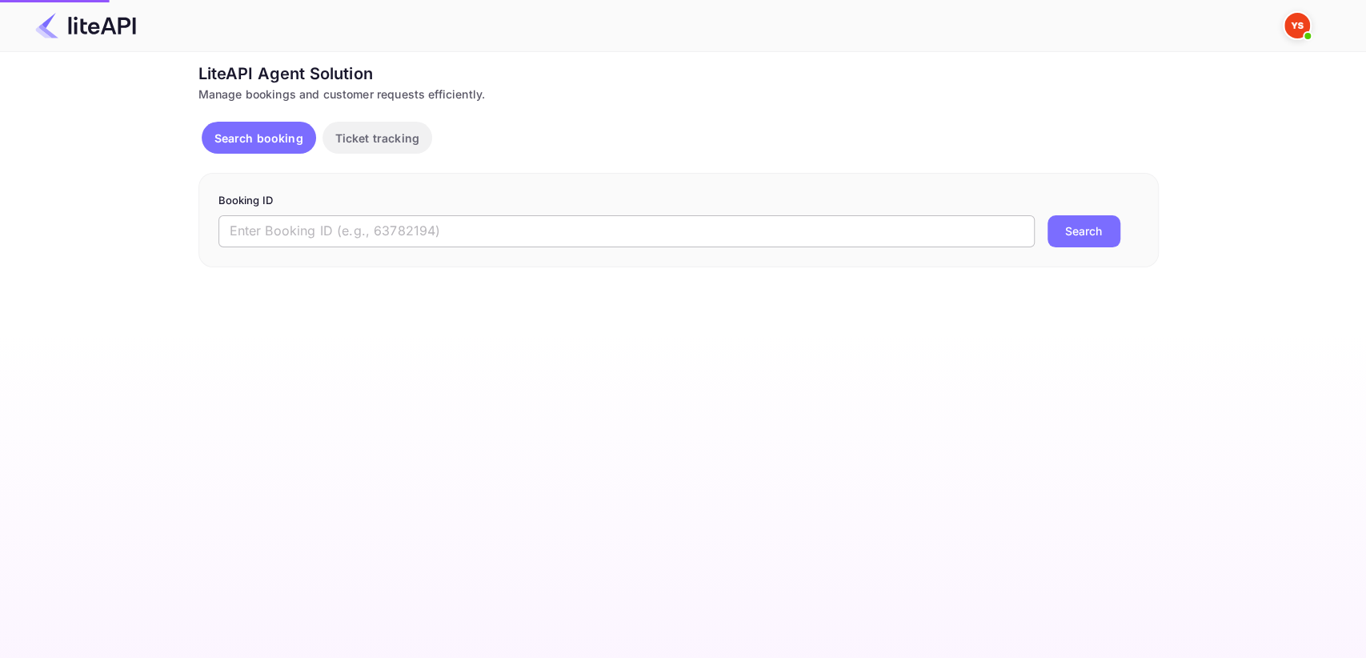
drag, startPoint x: 0, startPoint y: 0, endPoint x: 274, endPoint y: 227, distance: 355.4
click at [274, 227] on input "text" at bounding box center [627, 231] width 817 height 32
paste input "8764876"
type input "8764876"
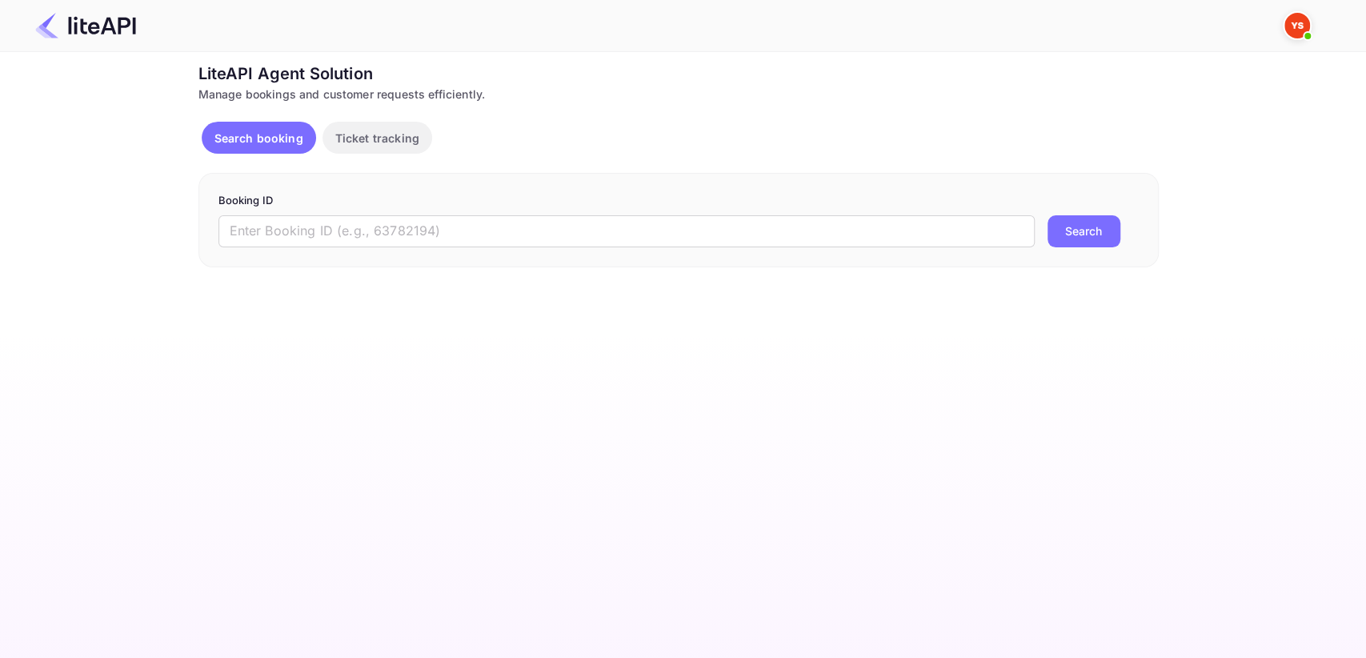
click at [371, 248] on div "Booking ID ​ Search" at bounding box center [679, 220] width 961 height 94
click at [372, 237] on input "text" at bounding box center [627, 231] width 817 height 32
paste input "8764876"
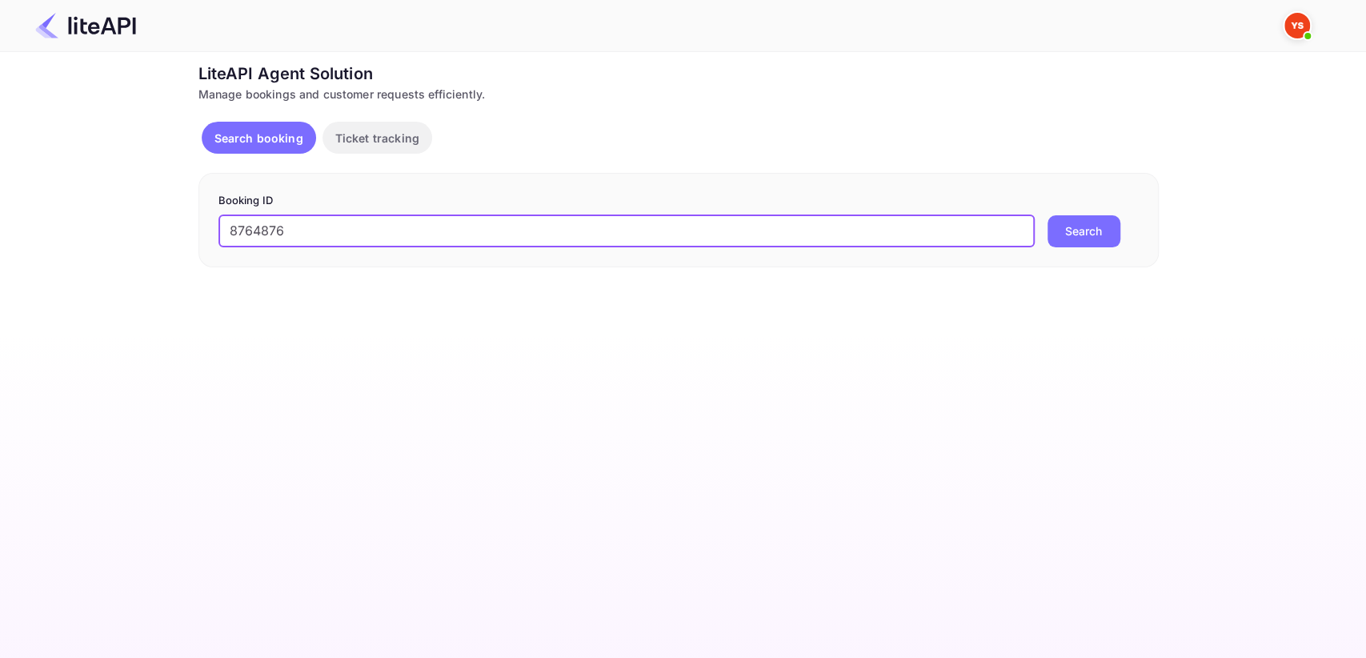
type input "8764876"
click at [1097, 240] on button "Search" at bounding box center [1084, 231] width 73 height 32
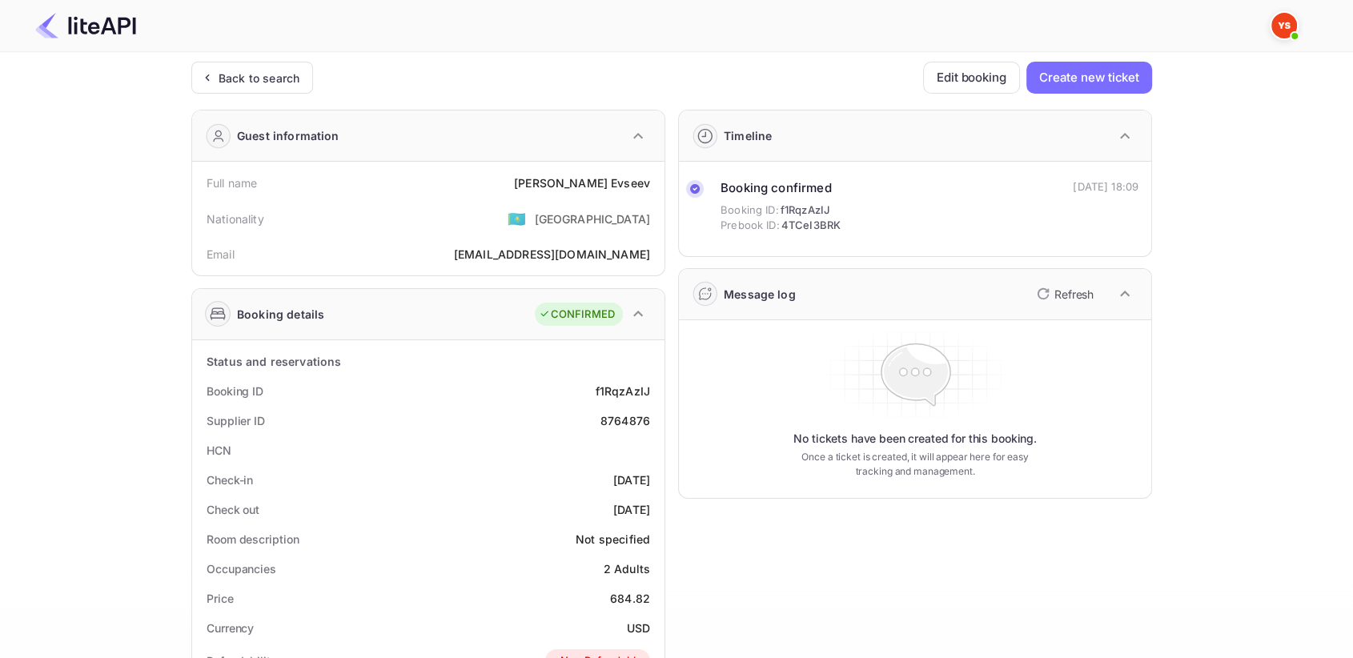
click at [644, 416] on div "8764876" at bounding box center [625, 420] width 50 height 17
copy div "8764876"
drag, startPoint x: 568, startPoint y: 184, endPoint x: 649, endPoint y: 179, distance: 81.0
click at [649, 179] on div "Full name [PERSON_NAME]" at bounding box center [428, 183] width 459 height 30
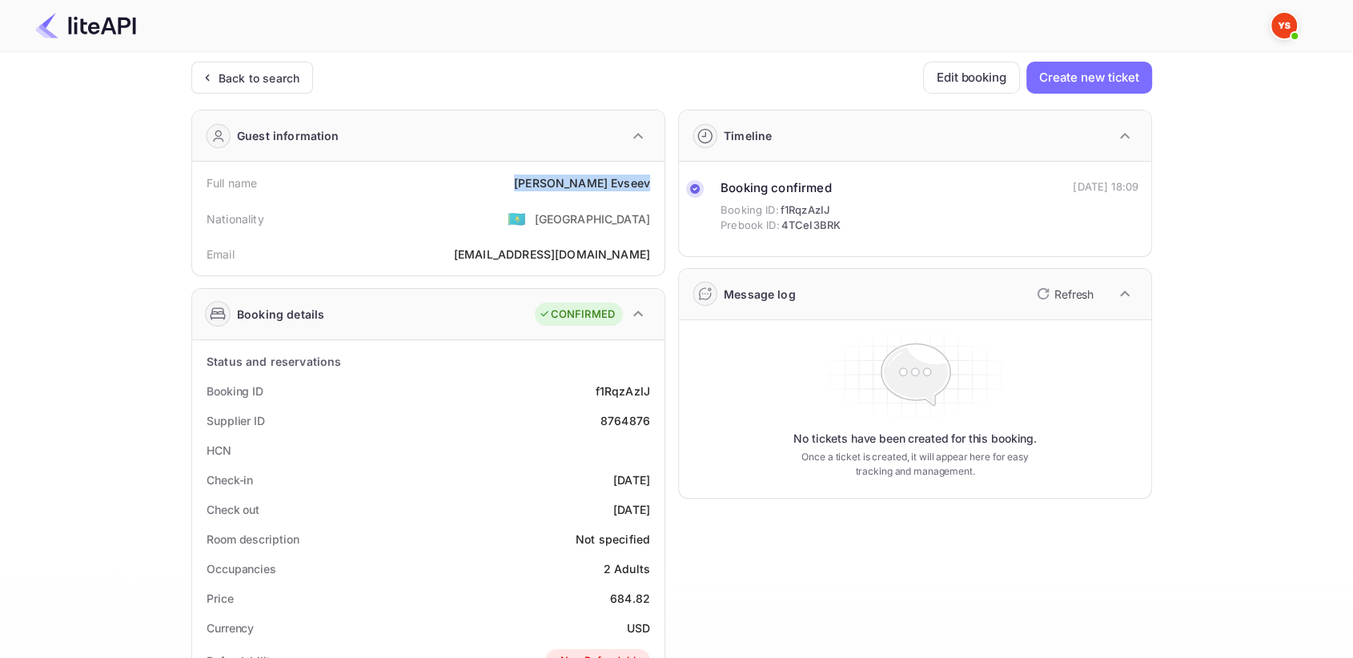
copy div "[PERSON_NAME]"
drag, startPoint x: 616, startPoint y: 593, endPoint x: 655, endPoint y: 595, distance: 38.5
click at [572, 597] on div "Price 684.82" at bounding box center [428, 599] width 459 height 30
drag, startPoint x: 592, startPoint y: 600, endPoint x: 656, endPoint y: 598, distance: 64.1
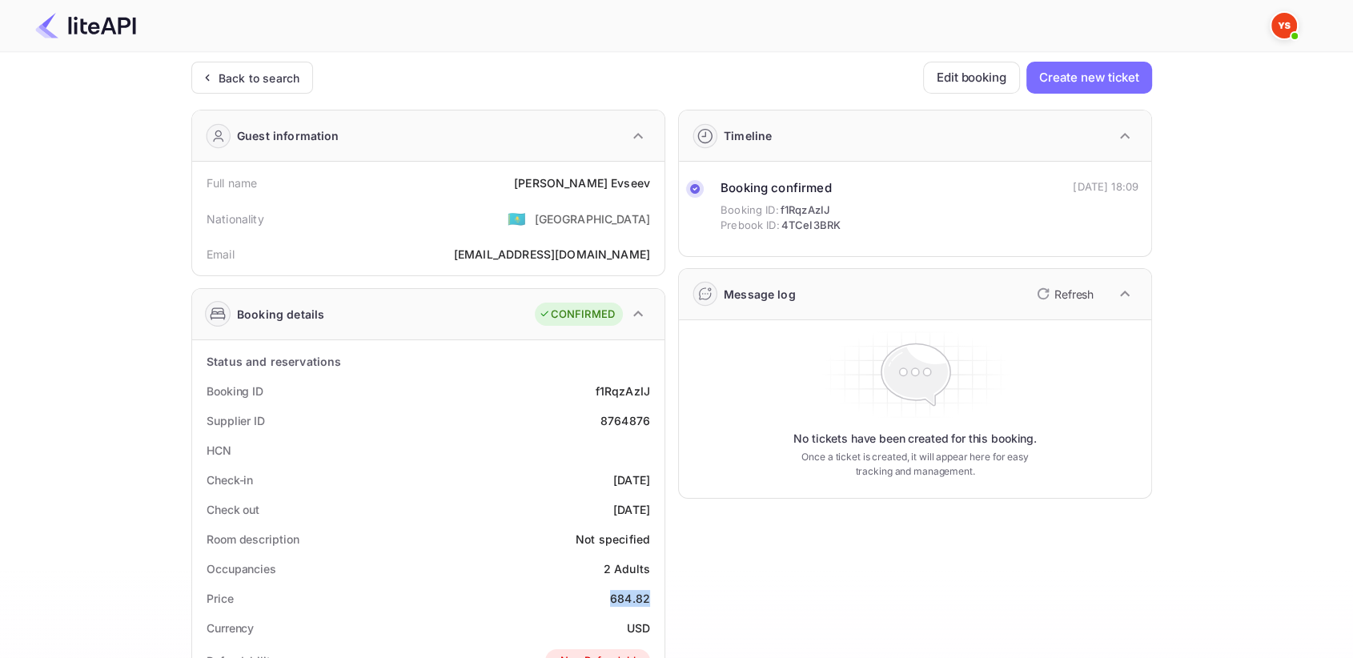
click at [656, 598] on div "Price 684.82" at bounding box center [428, 599] width 459 height 30
copy div "684.82"
